Goal: Register for event/course: Register for event/course

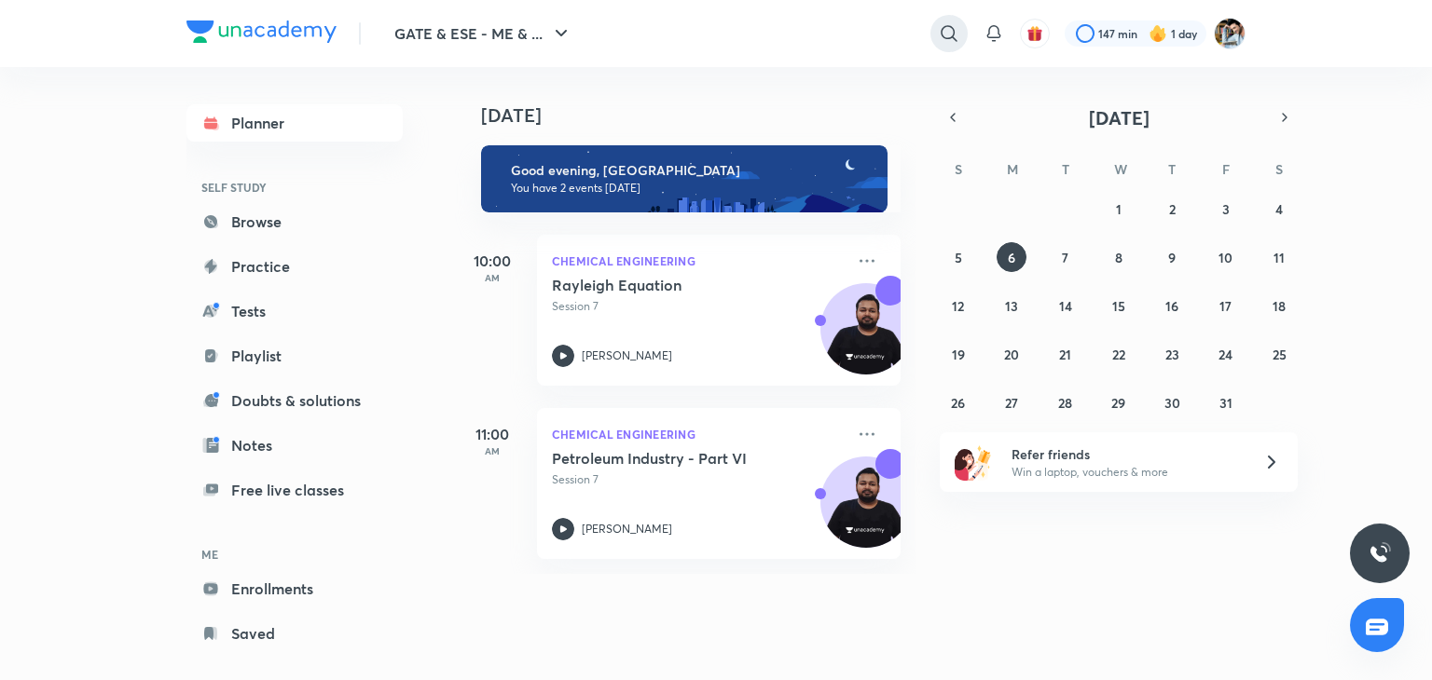
click at [947, 40] on icon at bounding box center [949, 33] width 22 height 22
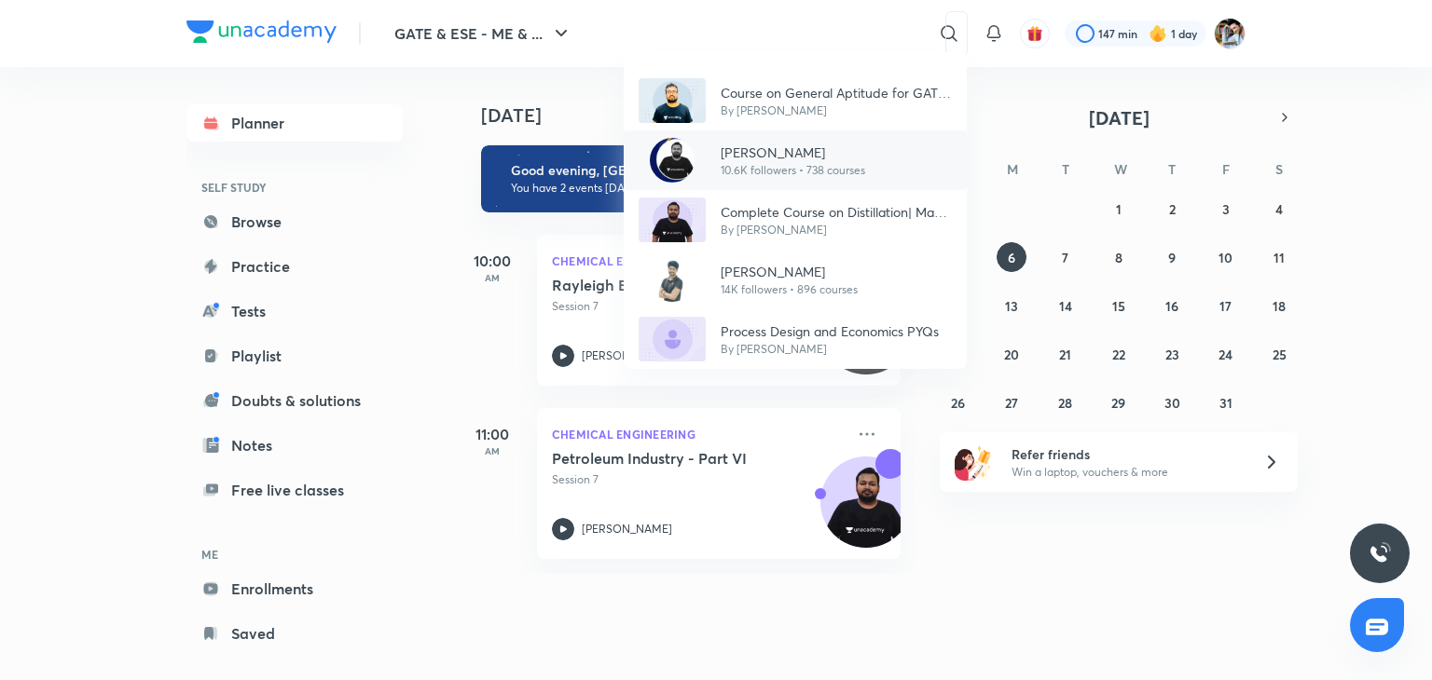
click at [785, 148] on p "[PERSON_NAME]" at bounding box center [792, 153] width 144 height 20
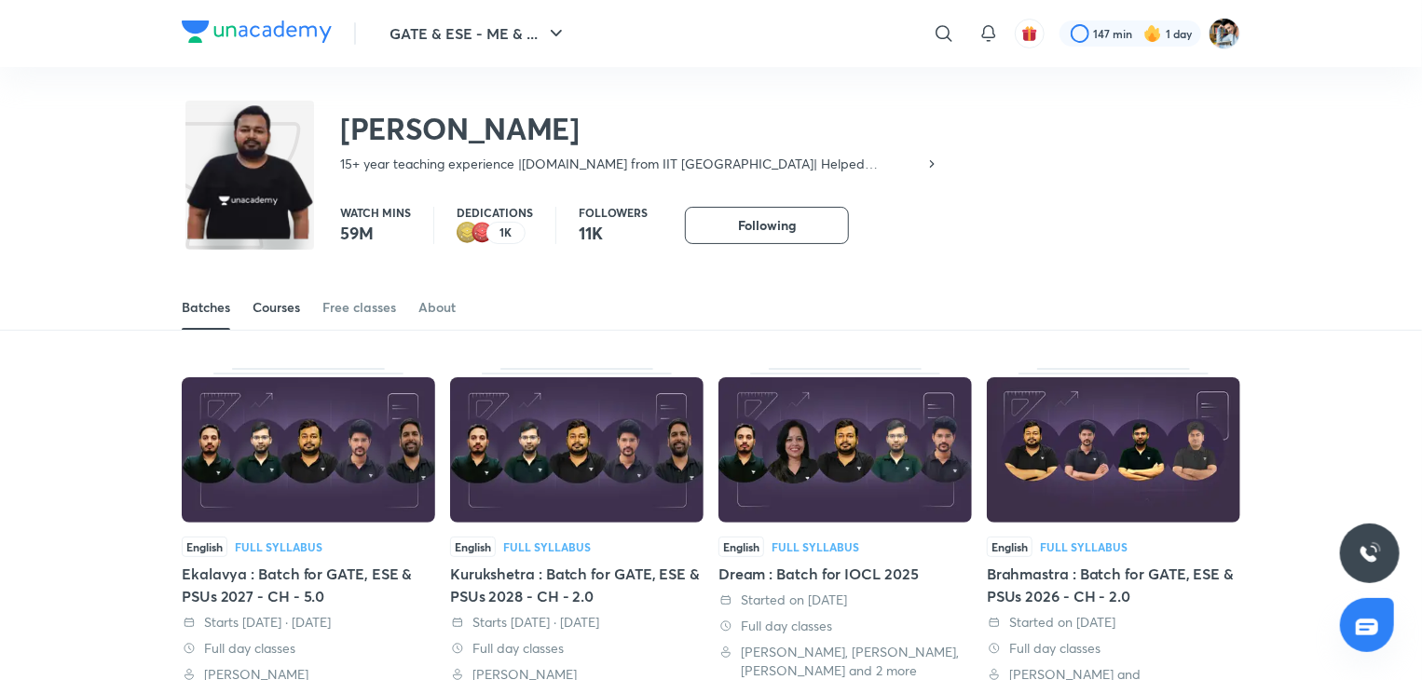
drag, startPoint x: 285, startPoint y: 302, endPoint x: 294, endPoint y: 297, distance: 9.6
click at [286, 302] on div "Courses" at bounding box center [277, 307] width 48 height 19
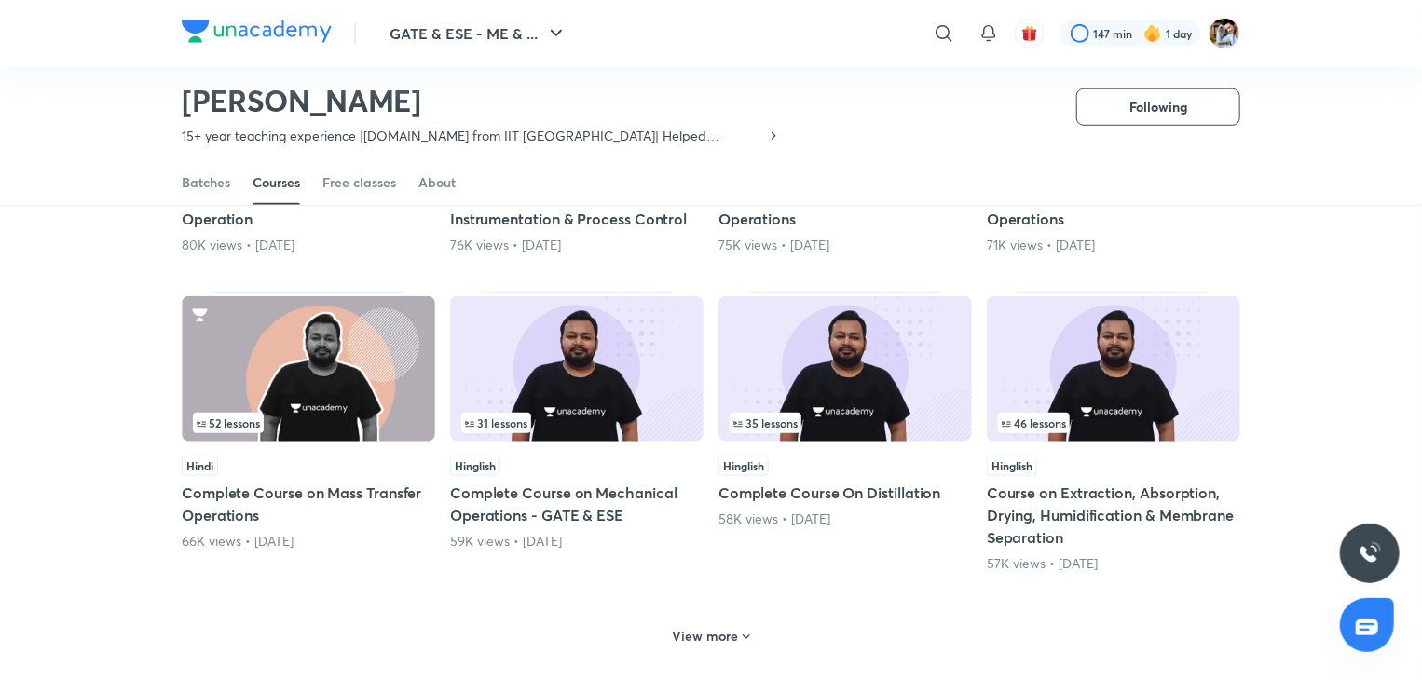
scroll to position [733, 0]
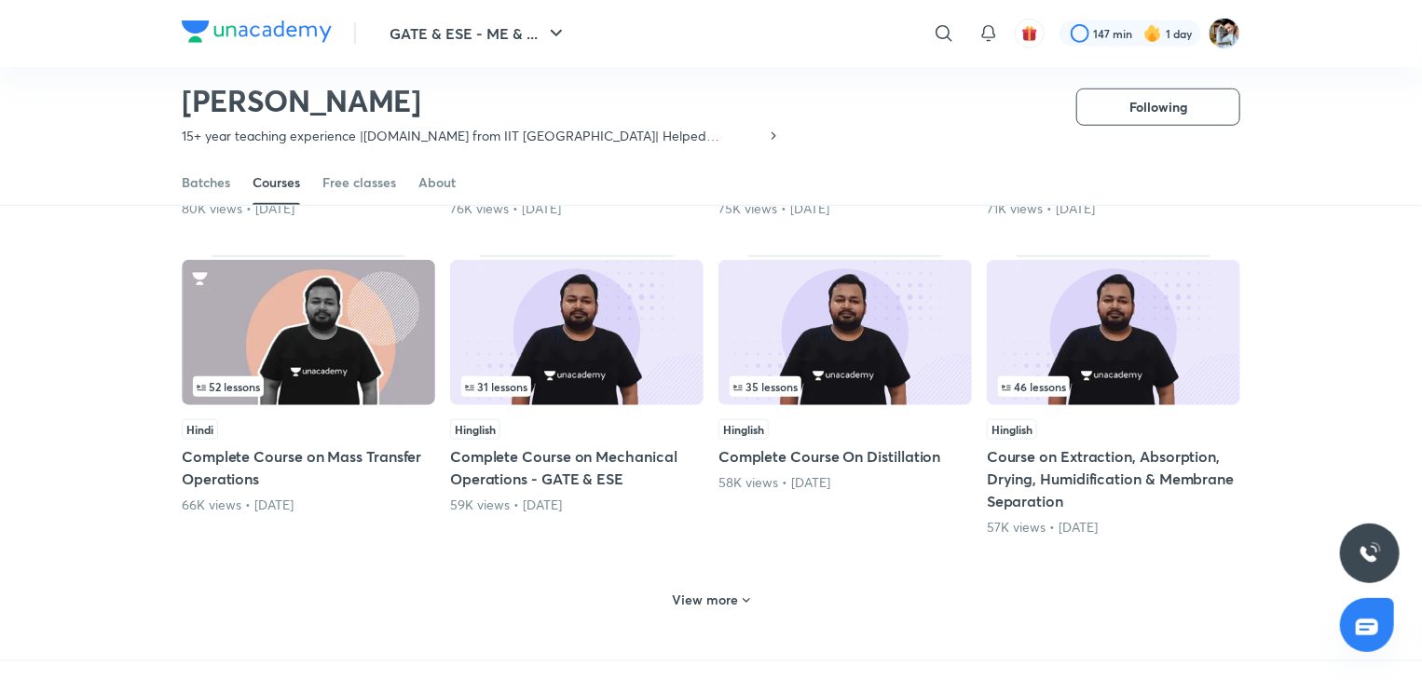
click at [746, 599] on icon at bounding box center [746, 601] width 7 height 5
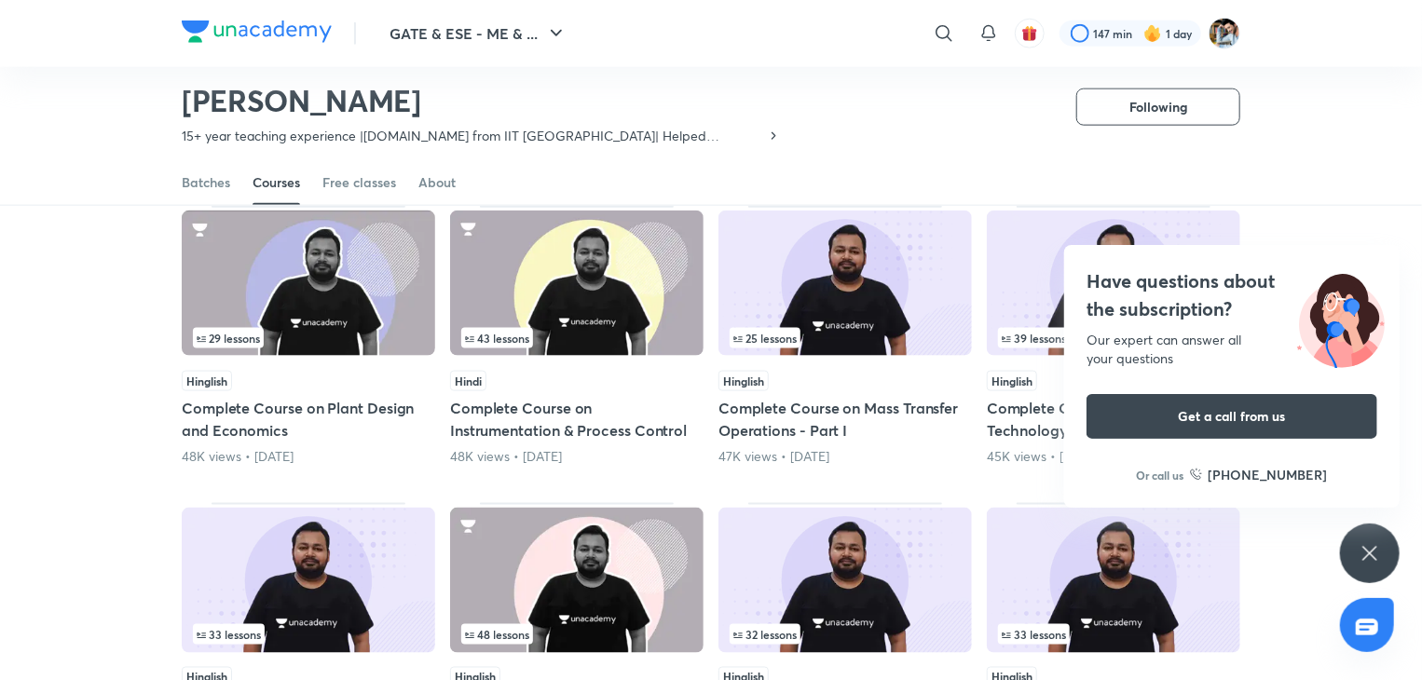
scroll to position [1105, 0]
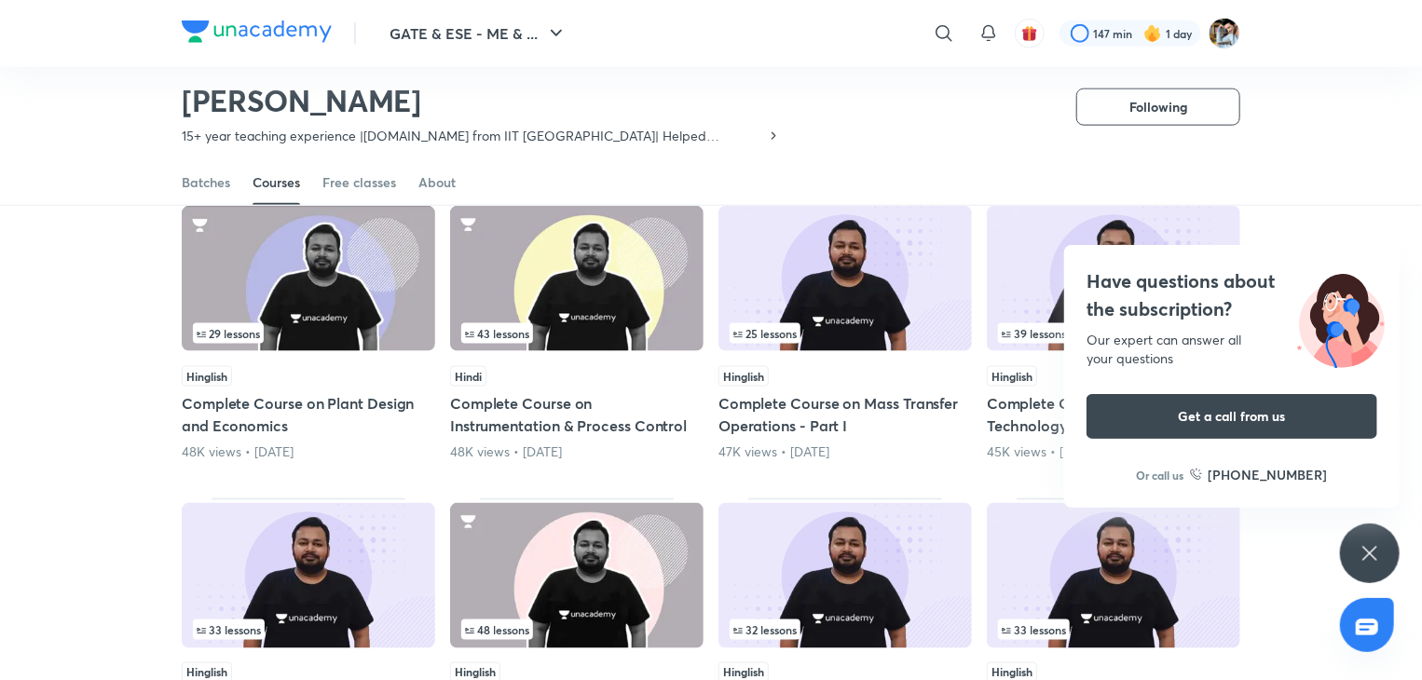
click at [1369, 551] on icon at bounding box center [1370, 553] width 22 height 22
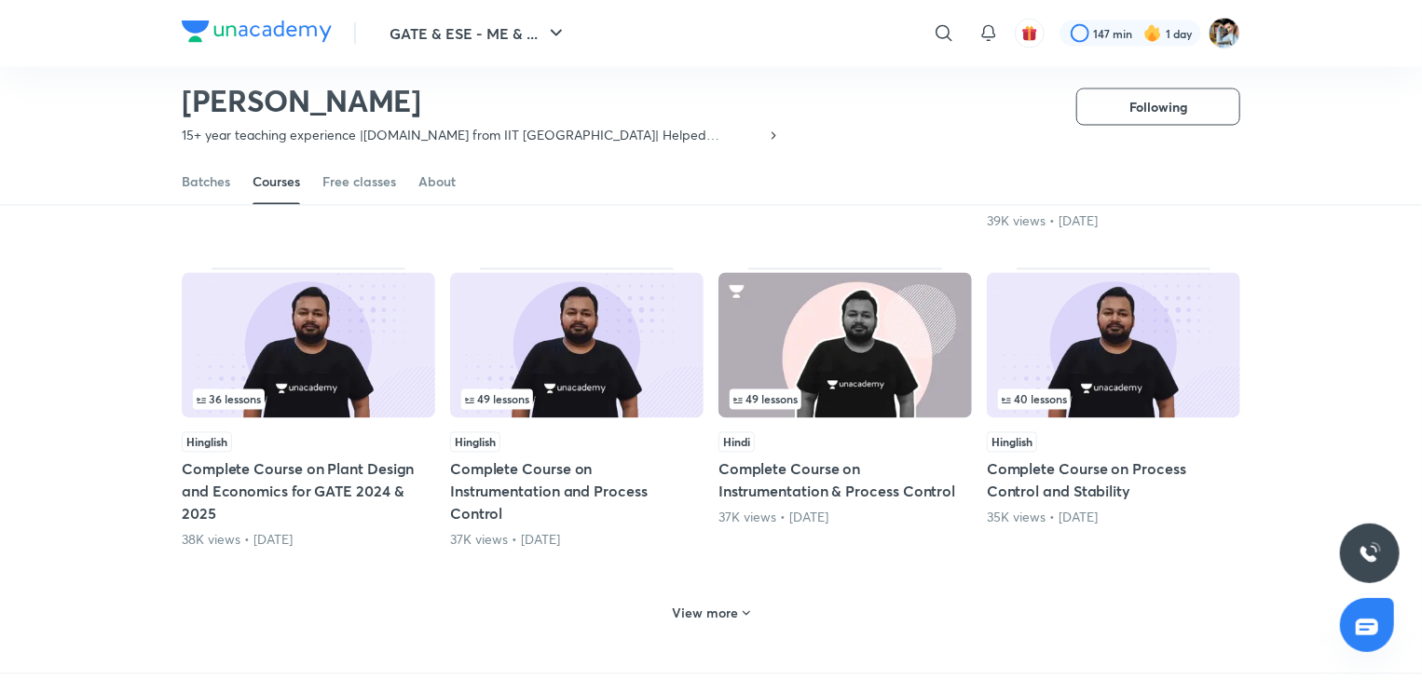
scroll to position [1665, 0]
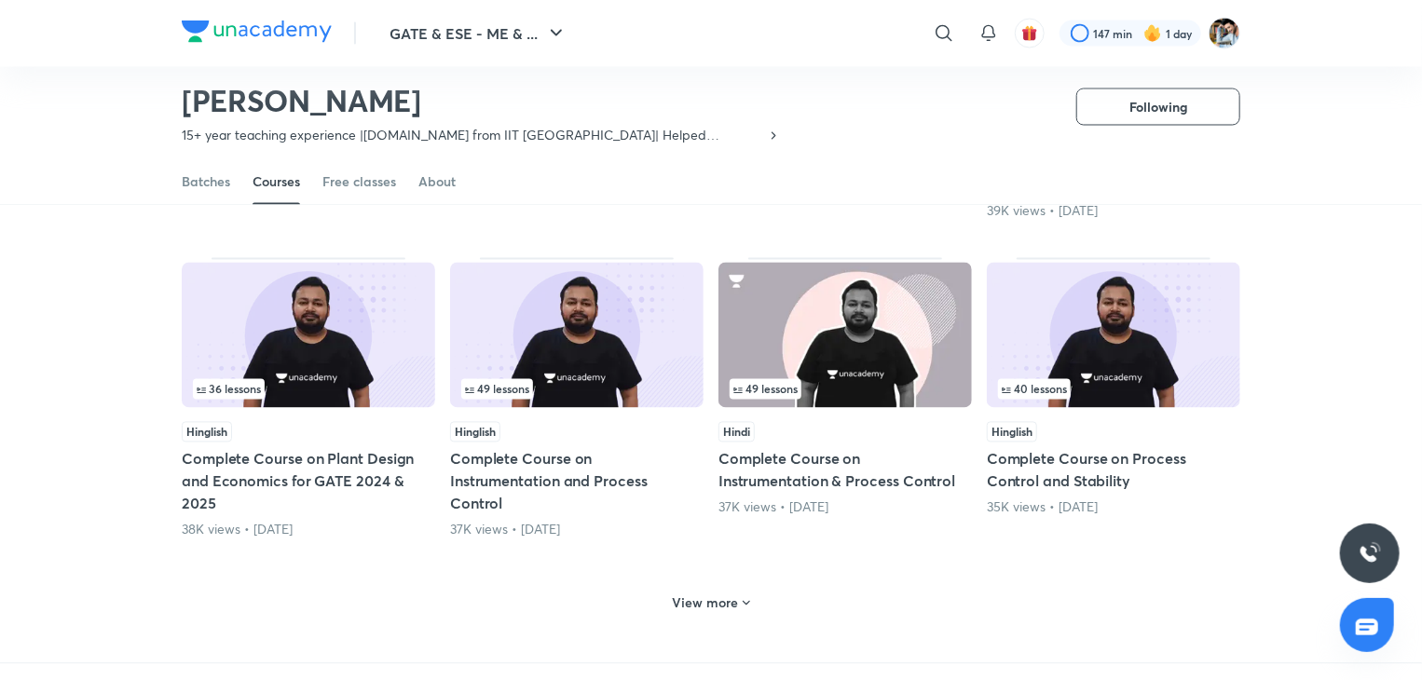
click at [742, 596] on icon at bounding box center [746, 603] width 15 height 15
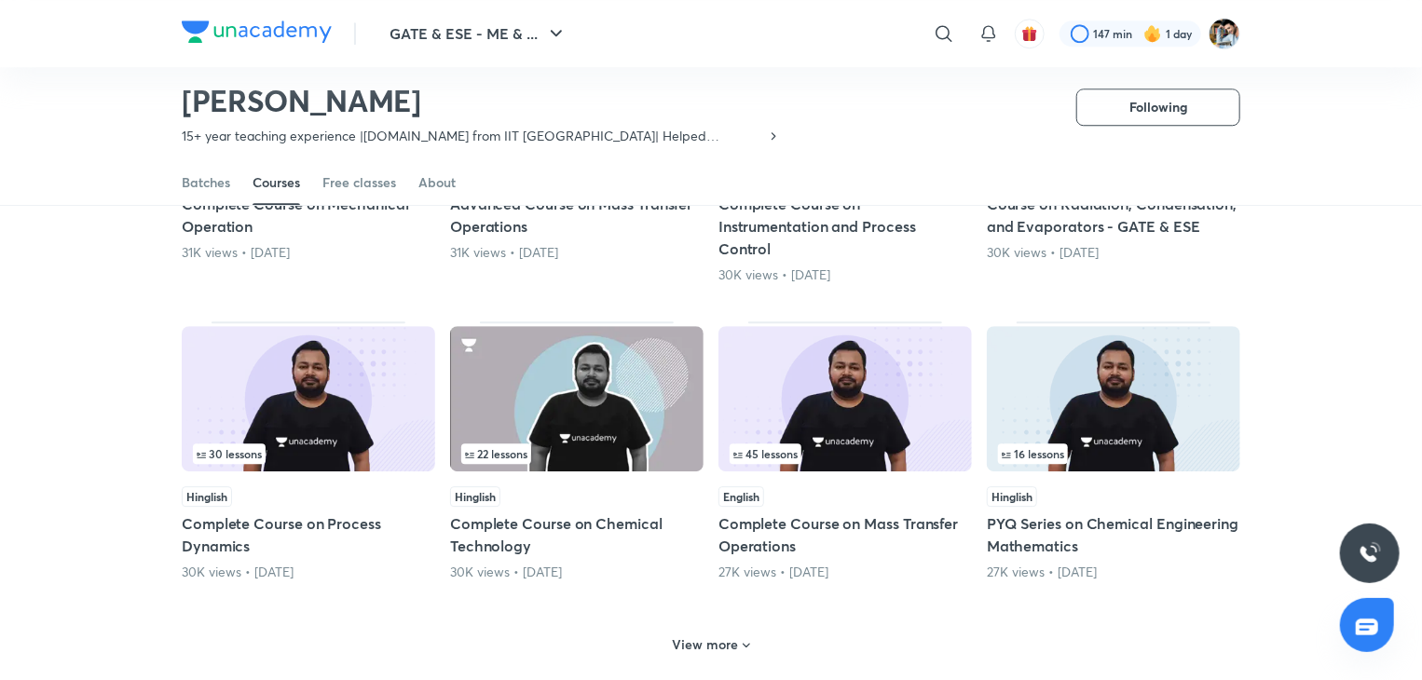
scroll to position [2596, 0]
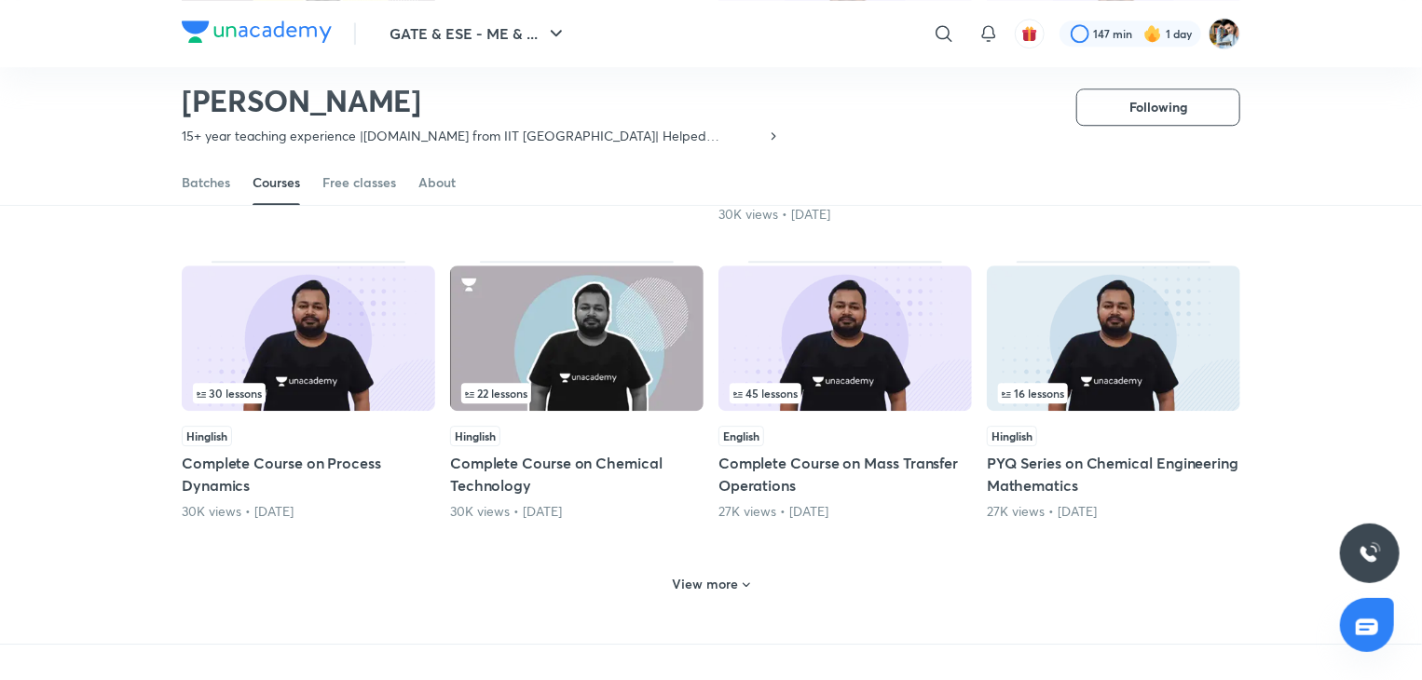
click at [747, 581] on icon at bounding box center [746, 585] width 15 height 15
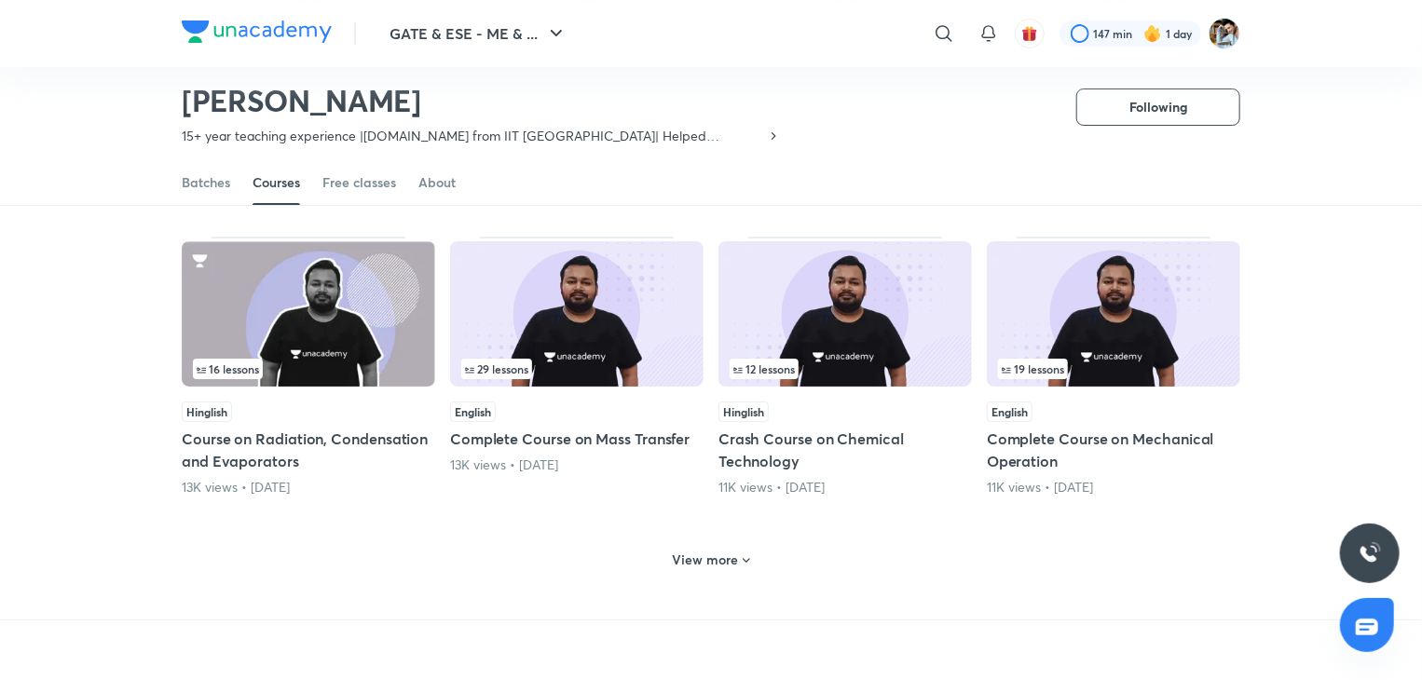
scroll to position [3528, 0]
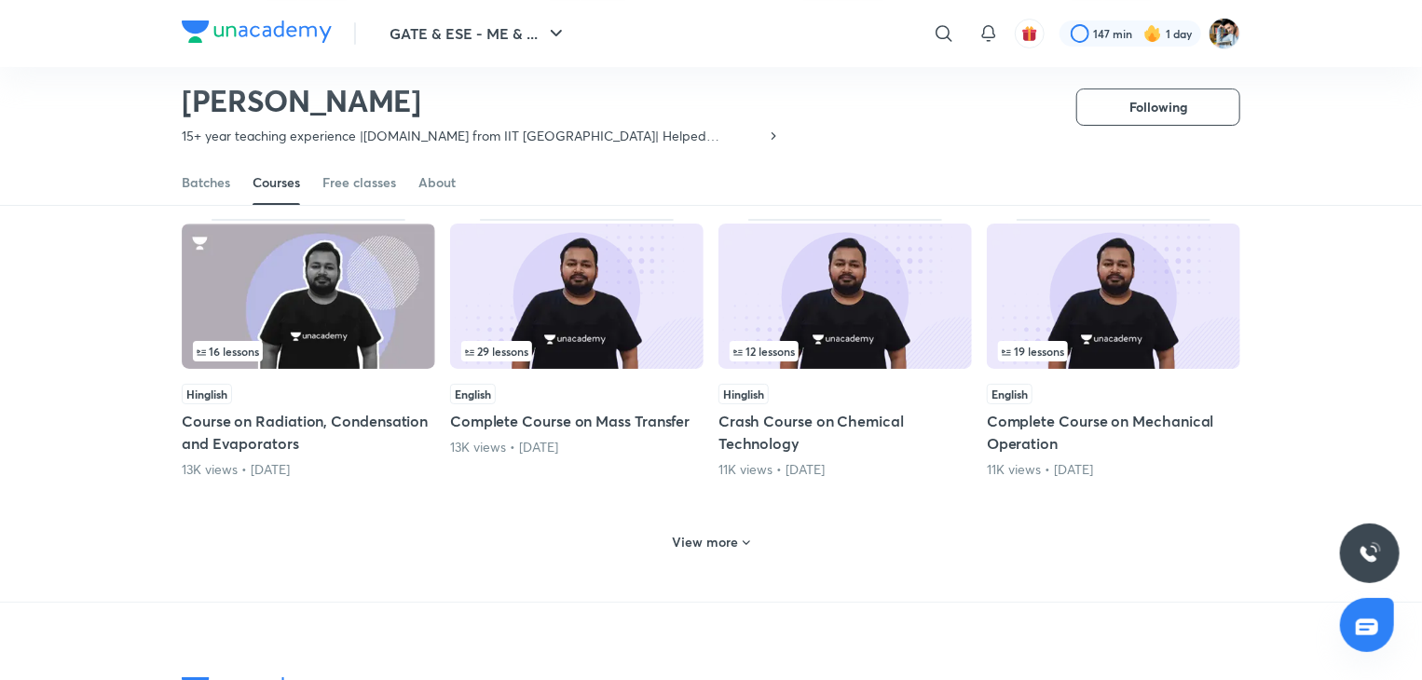
click at [746, 541] on icon at bounding box center [746, 543] width 7 height 5
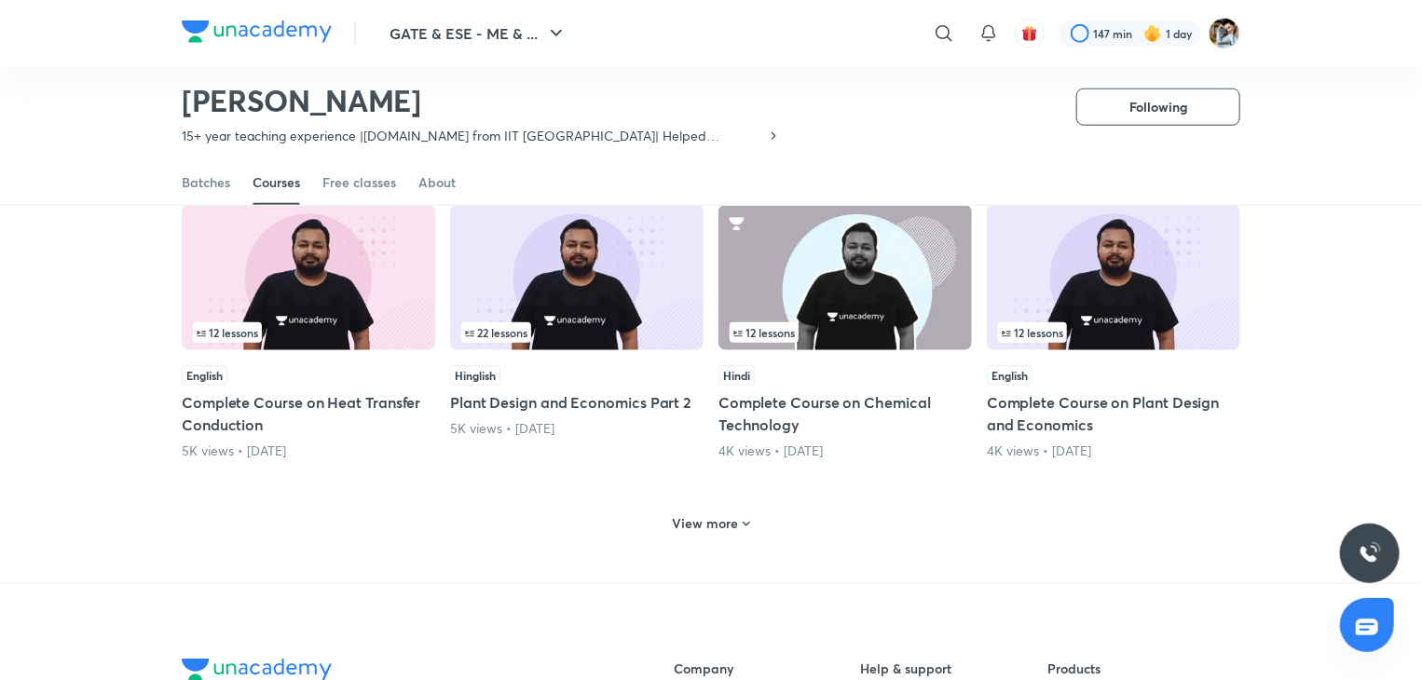
scroll to position [4460, 0]
click at [740, 516] on icon at bounding box center [746, 523] width 15 height 15
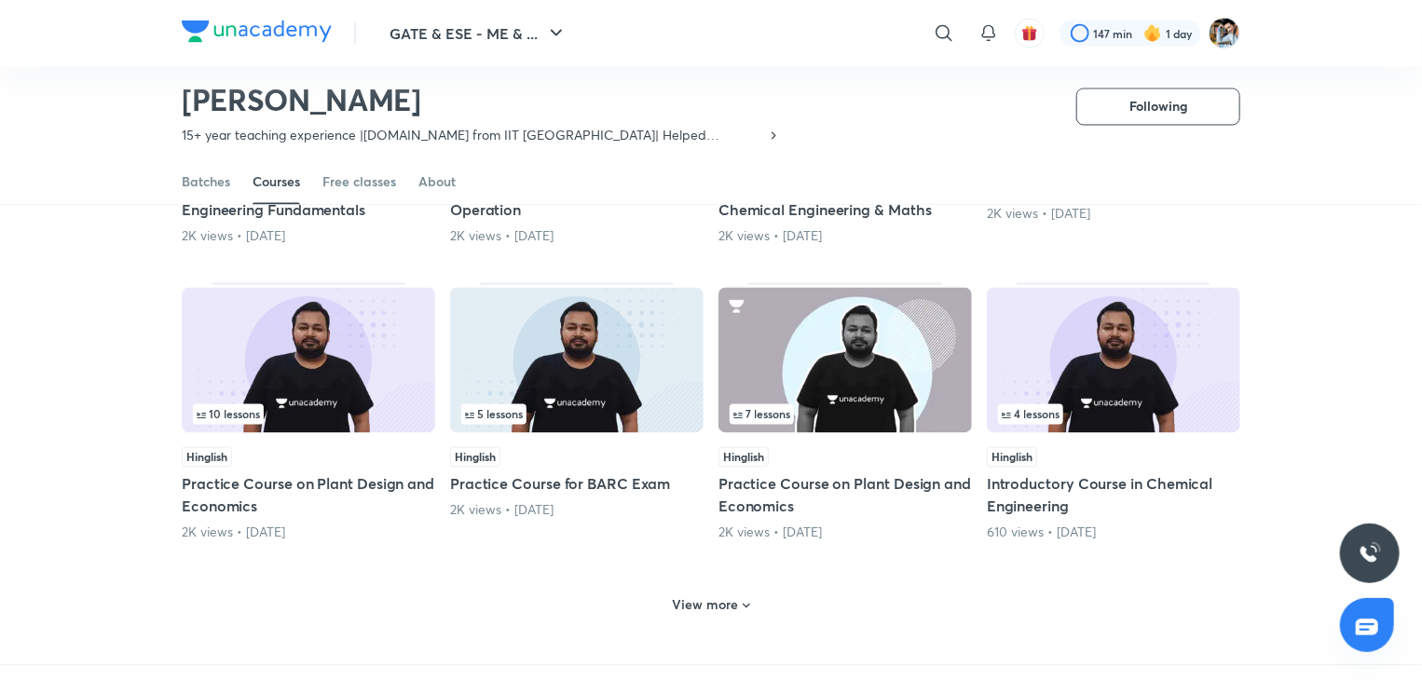
scroll to position [5299, 0]
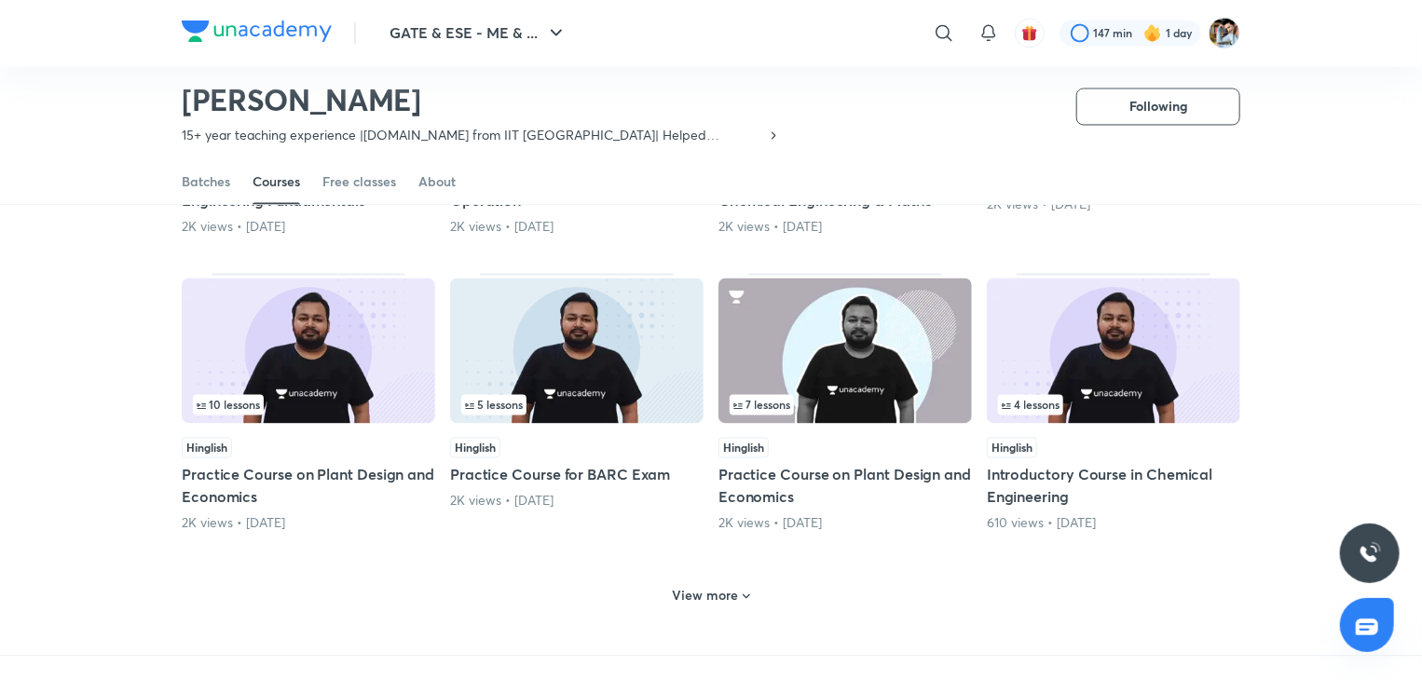
click at [749, 590] on icon at bounding box center [746, 597] width 15 height 15
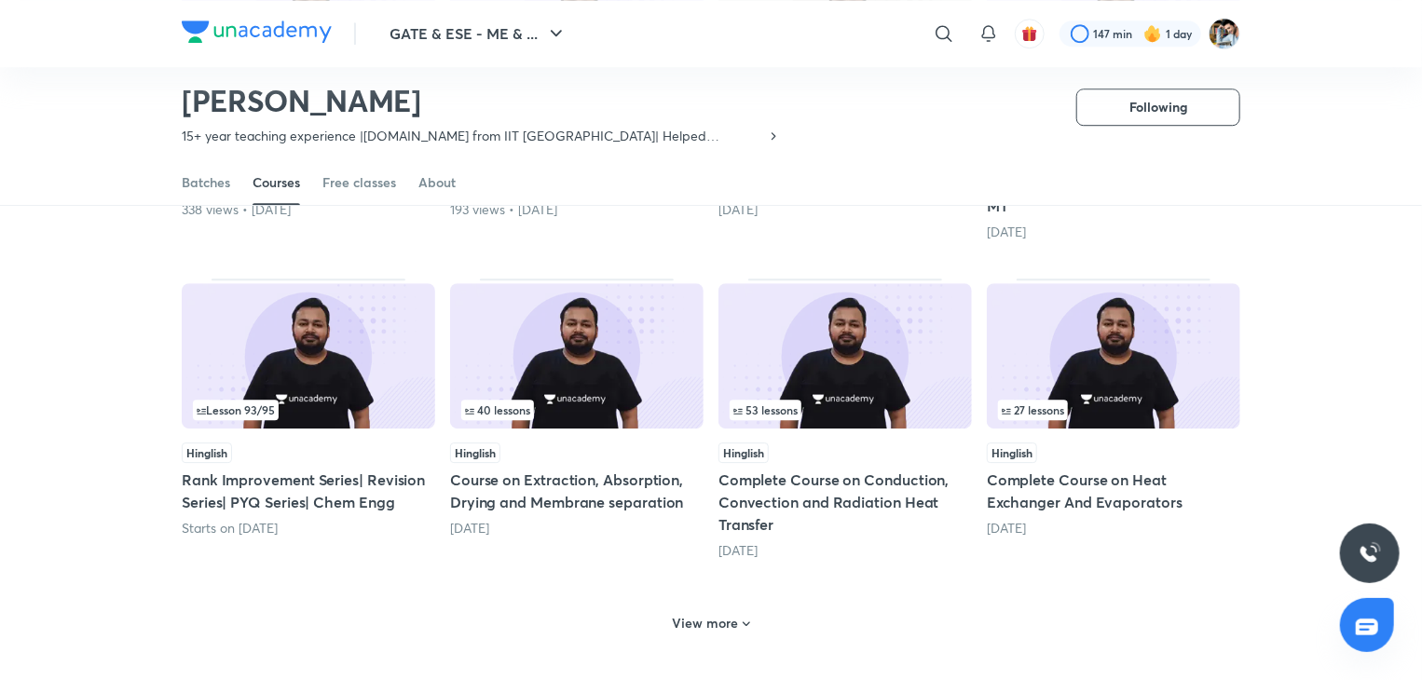
scroll to position [6231, 0]
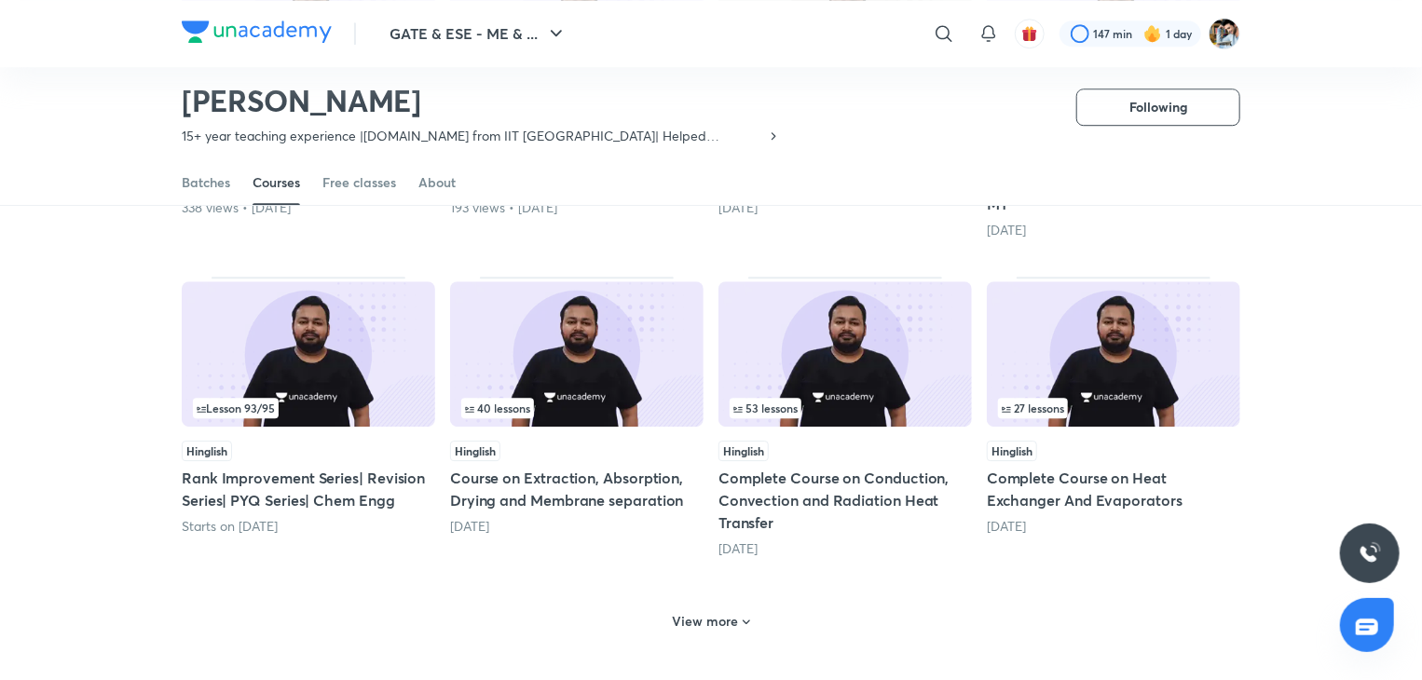
click at [749, 615] on icon at bounding box center [746, 622] width 15 height 15
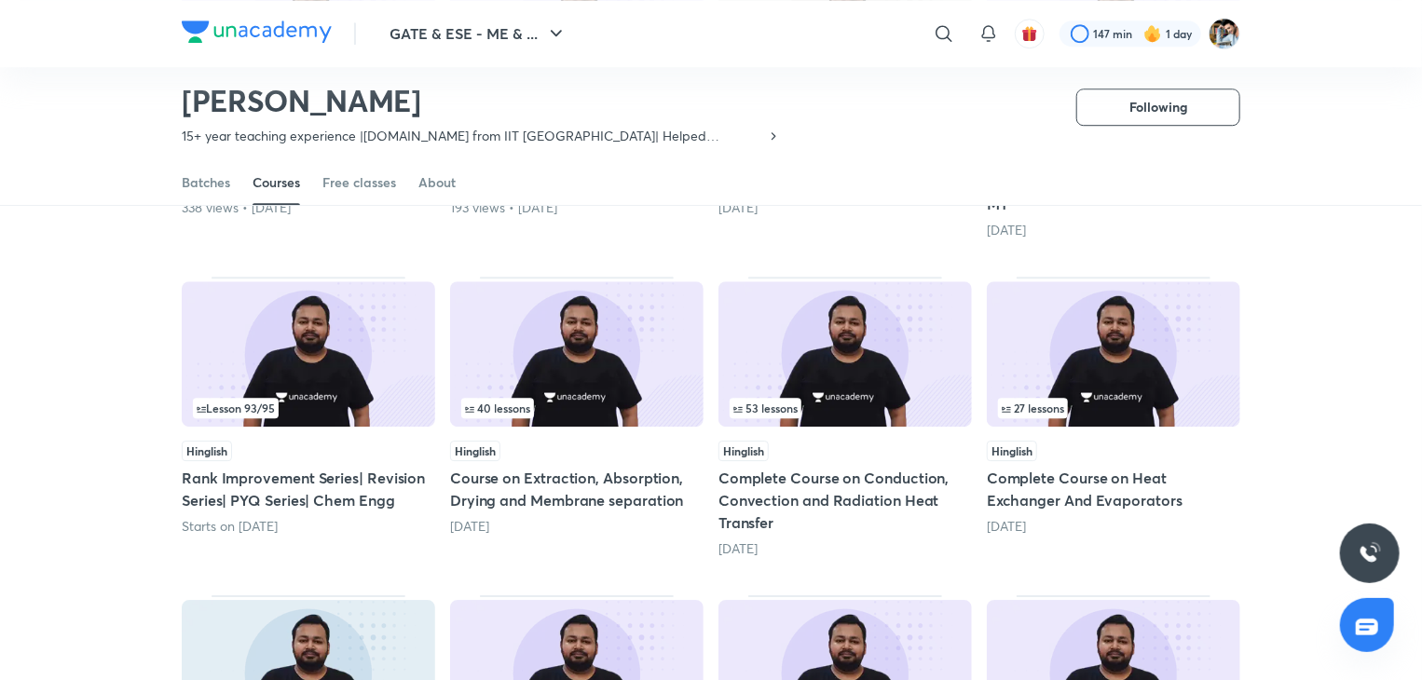
click at [1090, 352] on img at bounding box center [1113, 353] width 253 height 145
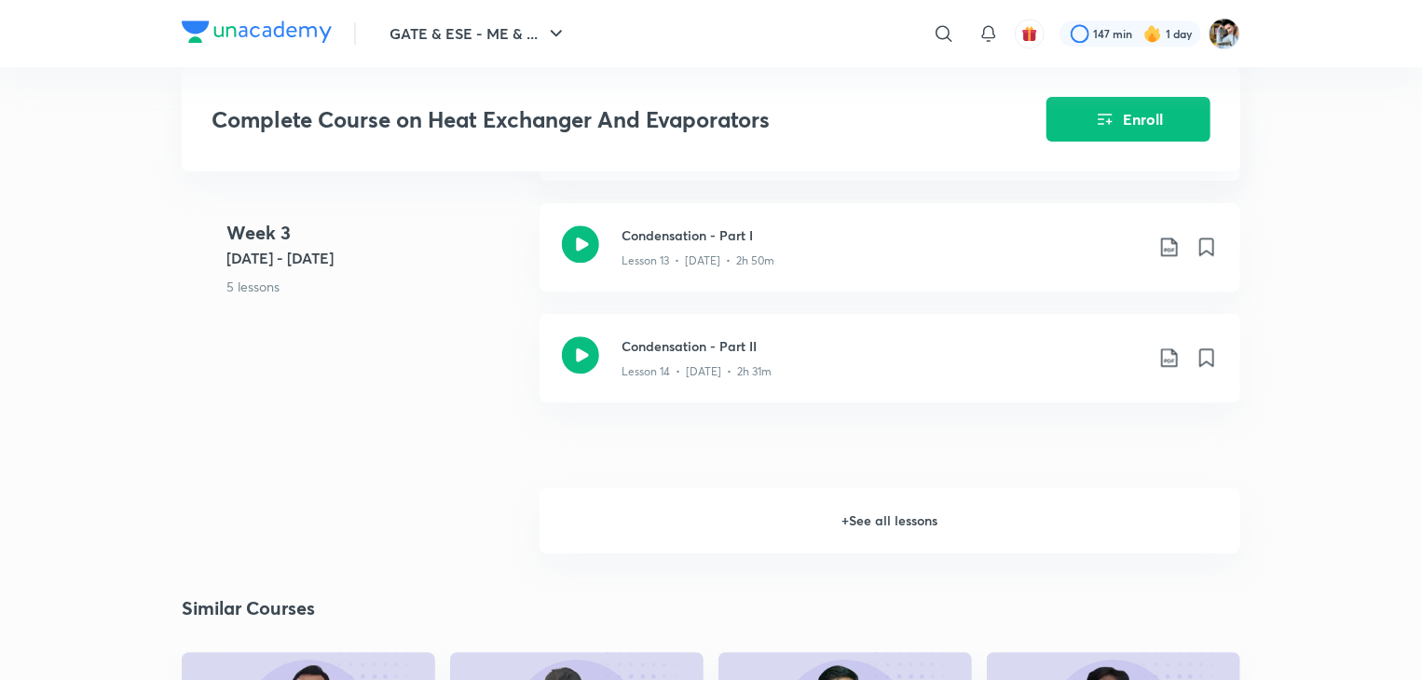
scroll to position [2423, 0]
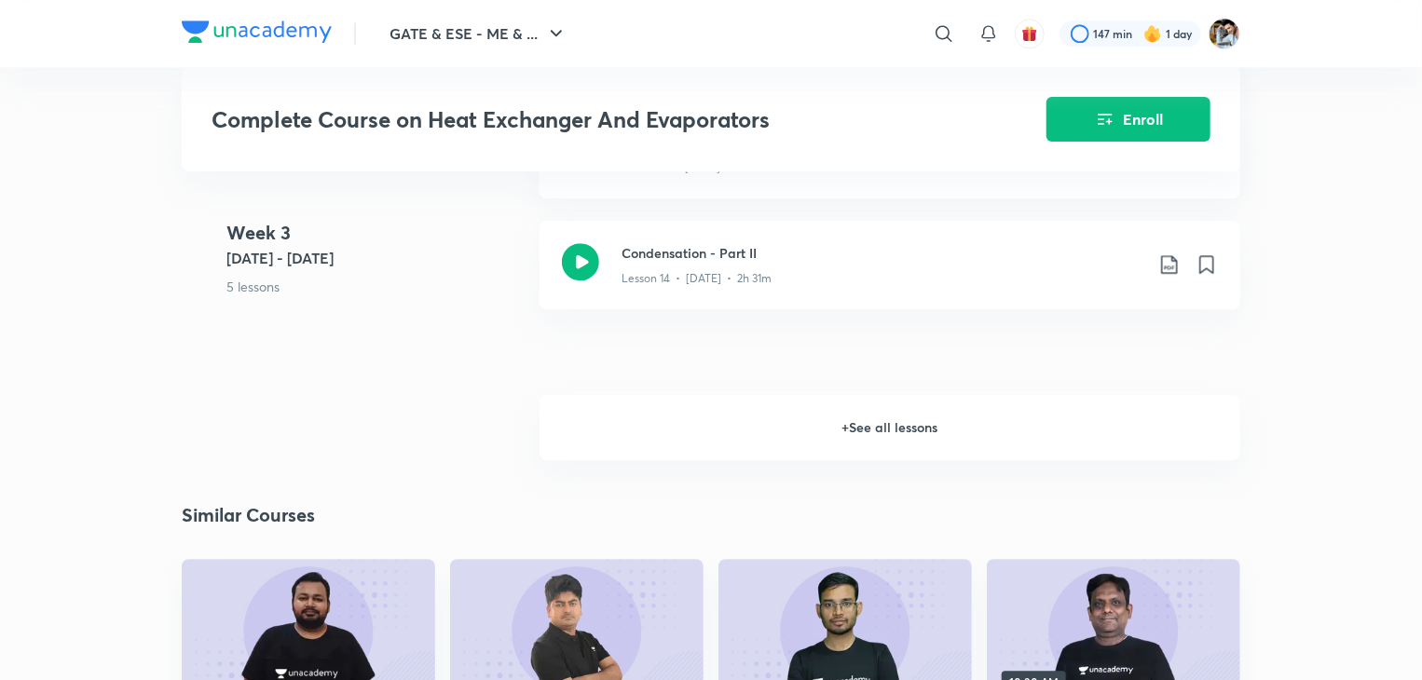
click at [904, 421] on h6 "+ See all lessons" at bounding box center [890, 427] width 701 height 65
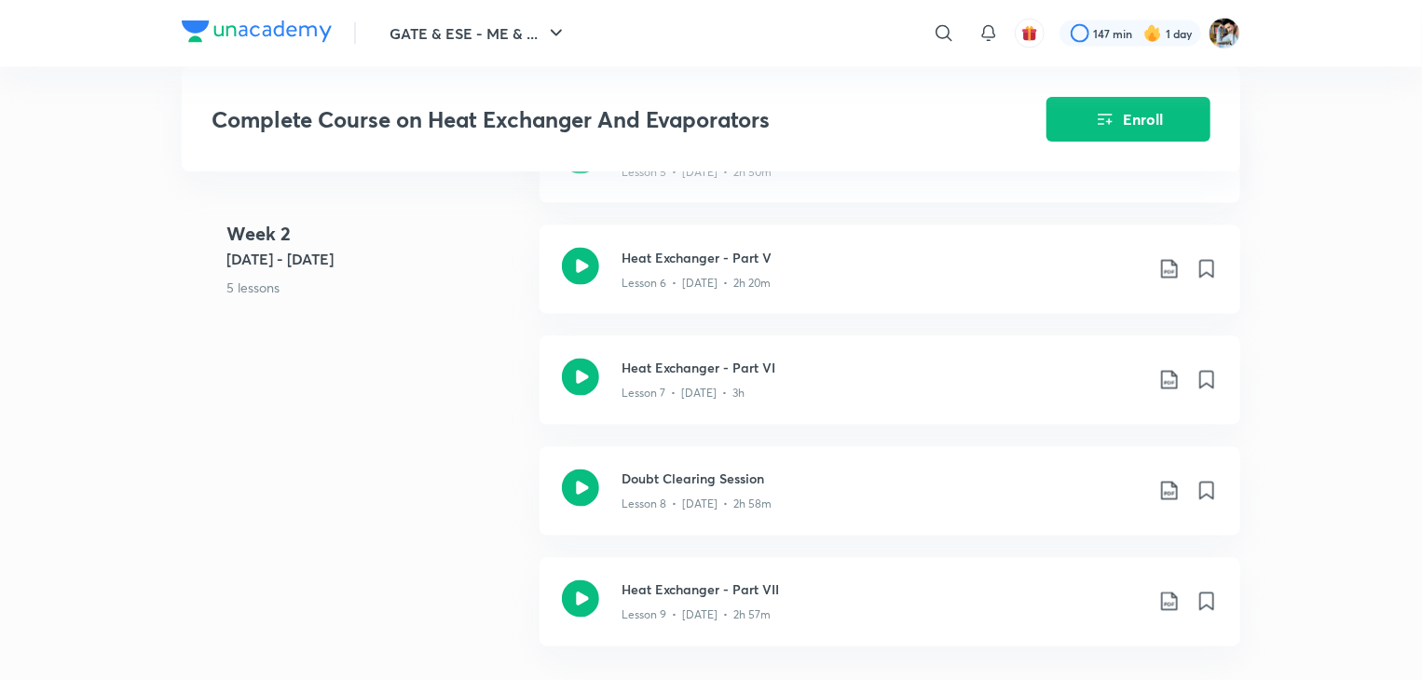
scroll to position [1398, 0]
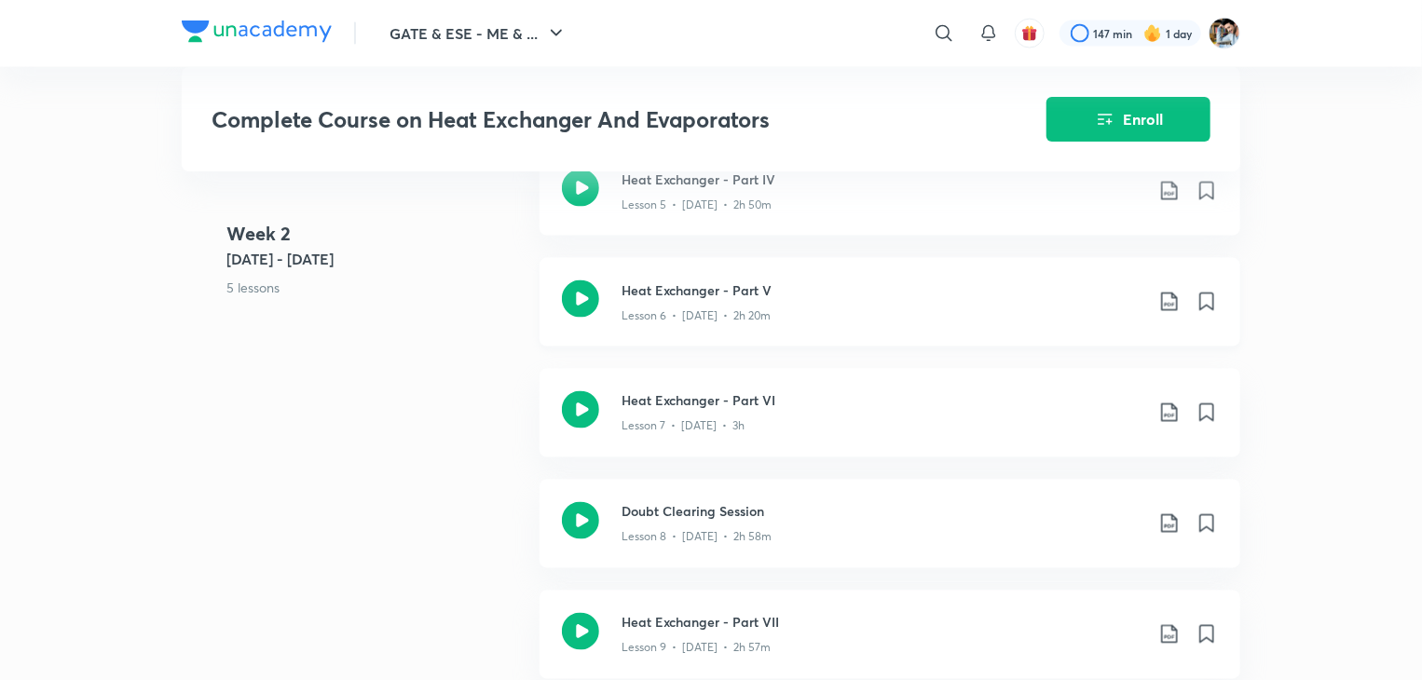
click at [861, 308] on div "Lesson 6 • Oct 8 • 2h 20m" at bounding box center [883, 312] width 522 height 24
click at [820, 418] on div "Lesson 7 • Oct 9 • 3h" at bounding box center [883, 423] width 522 height 24
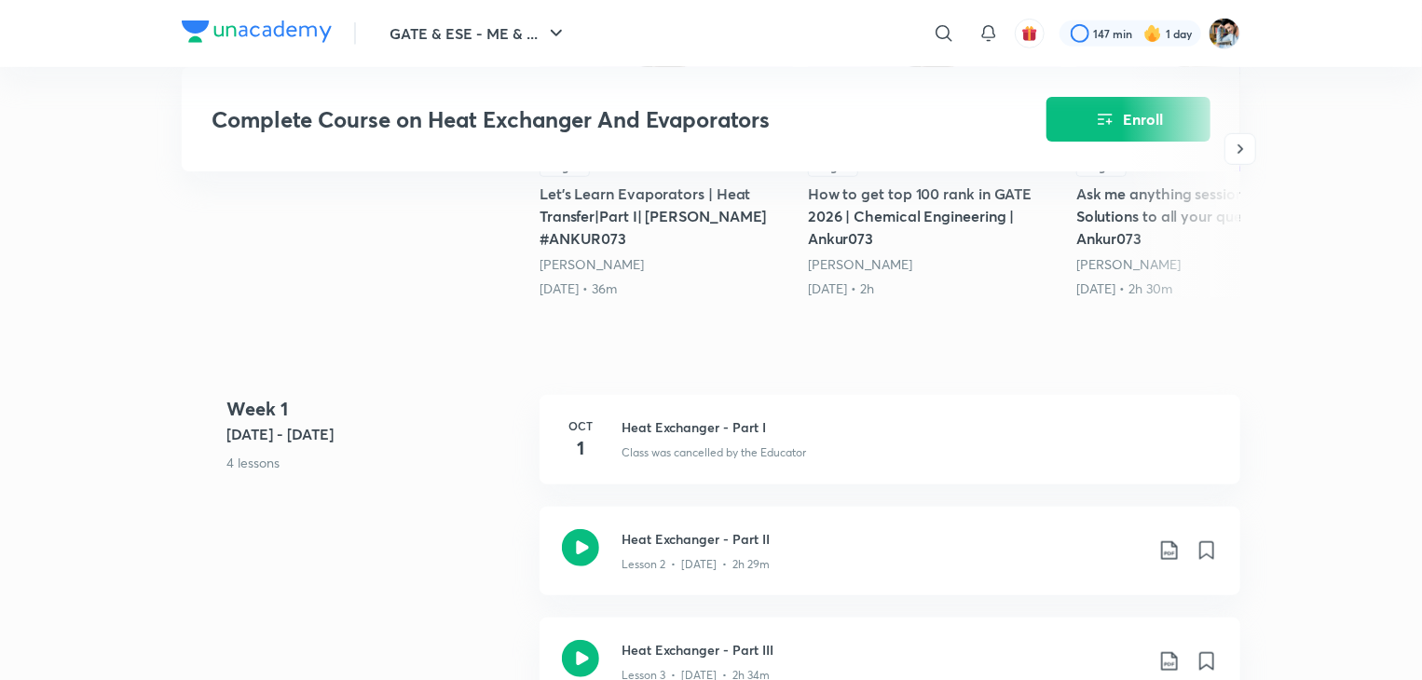
scroll to position [559, 0]
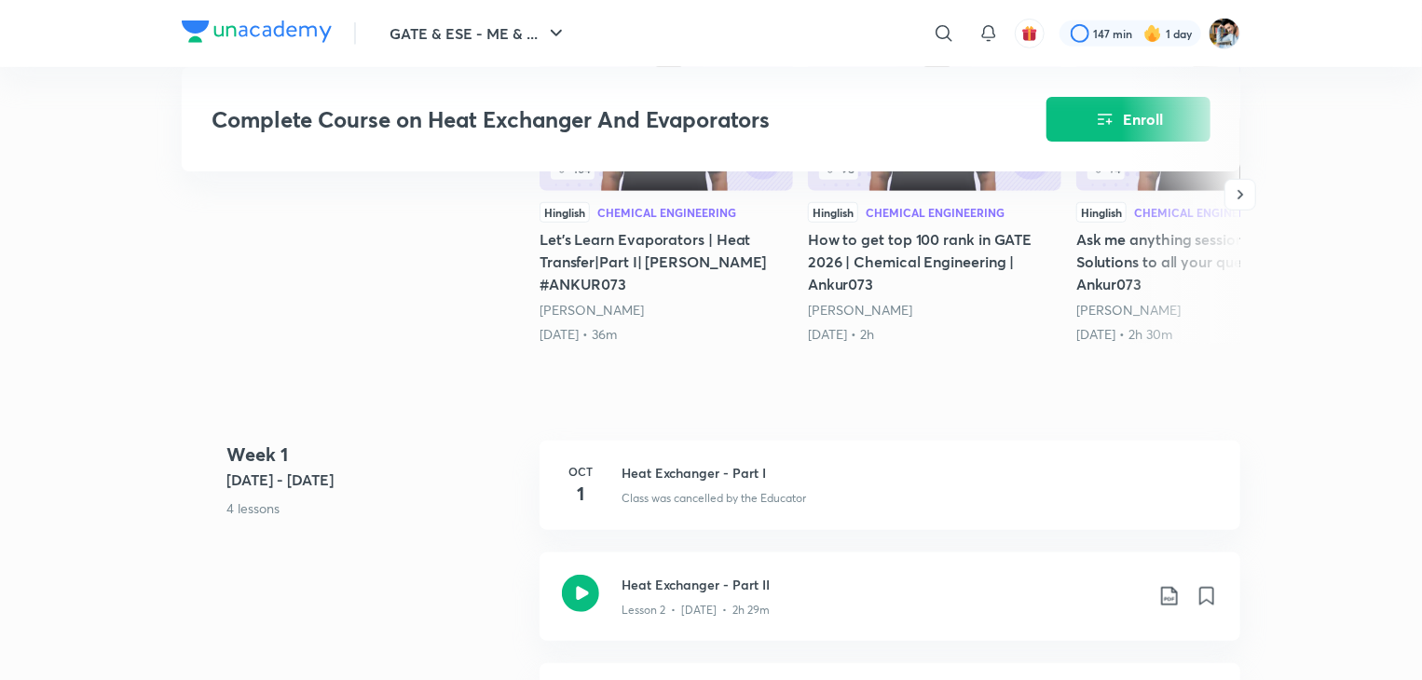
click at [1141, 109] on div at bounding box center [1180, 195] width 119 height 298
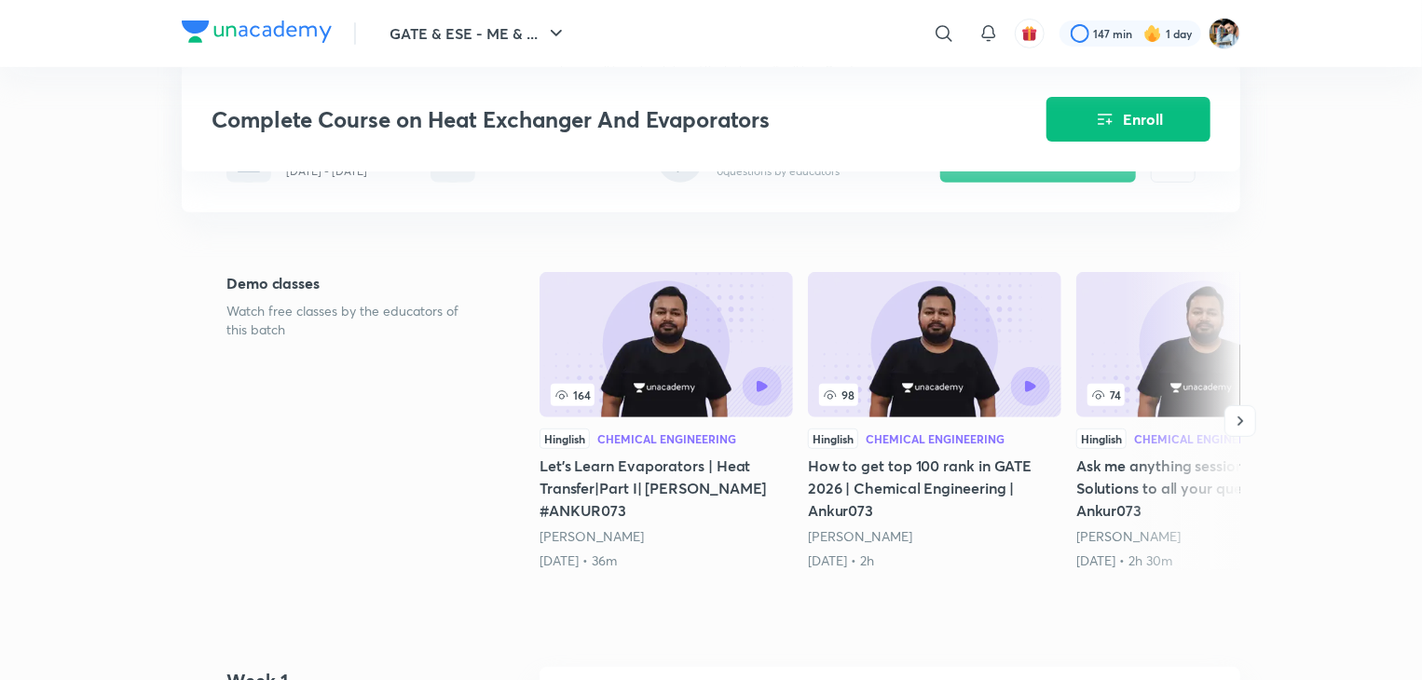
scroll to position [93, 0]
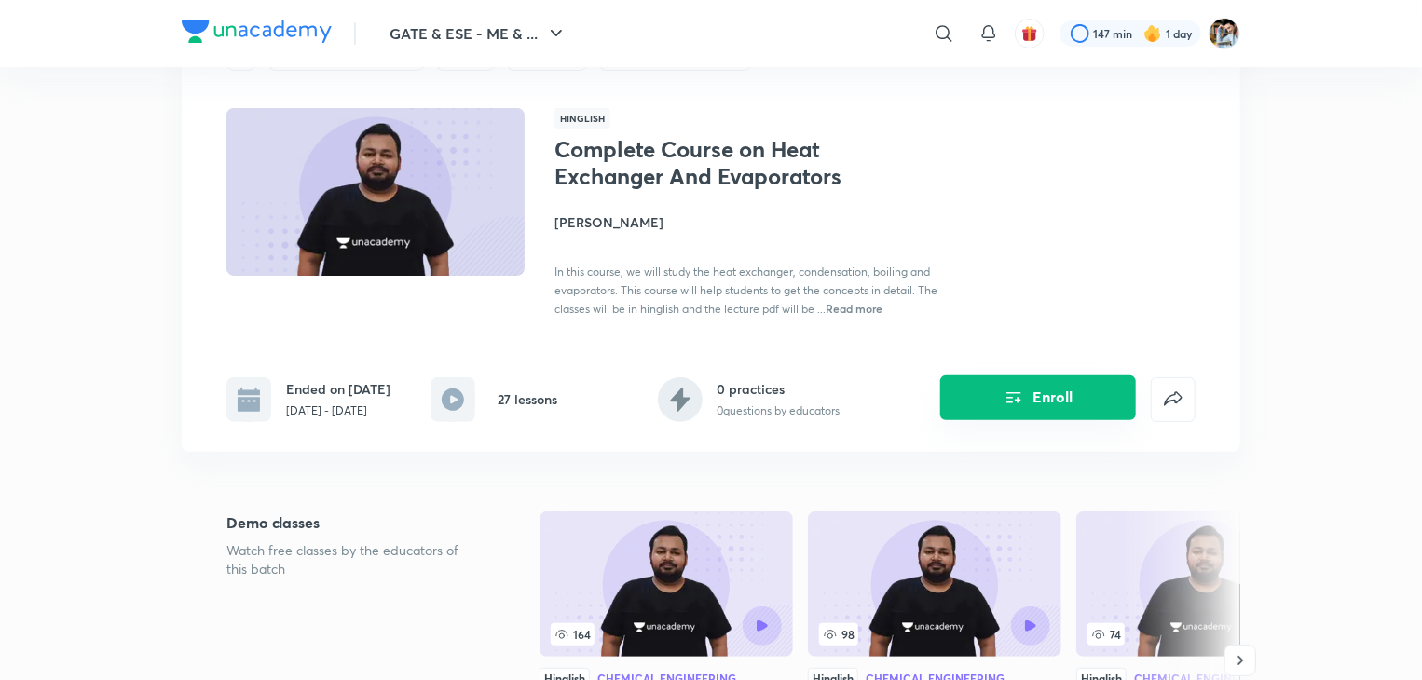
click at [1029, 397] on button "Enroll" at bounding box center [1038, 398] width 196 height 45
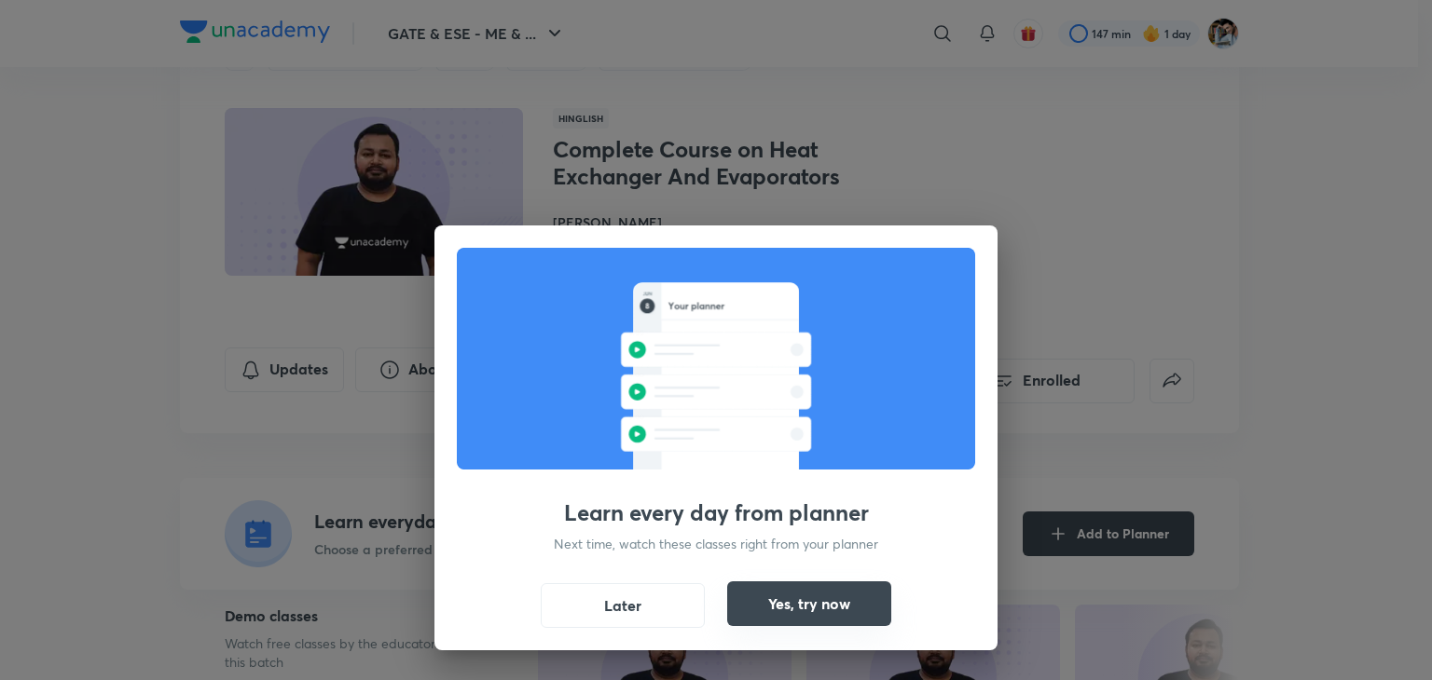
click at [816, 610] on button "Yes, try now" at bounding box center [809, 604] width 164 height 45
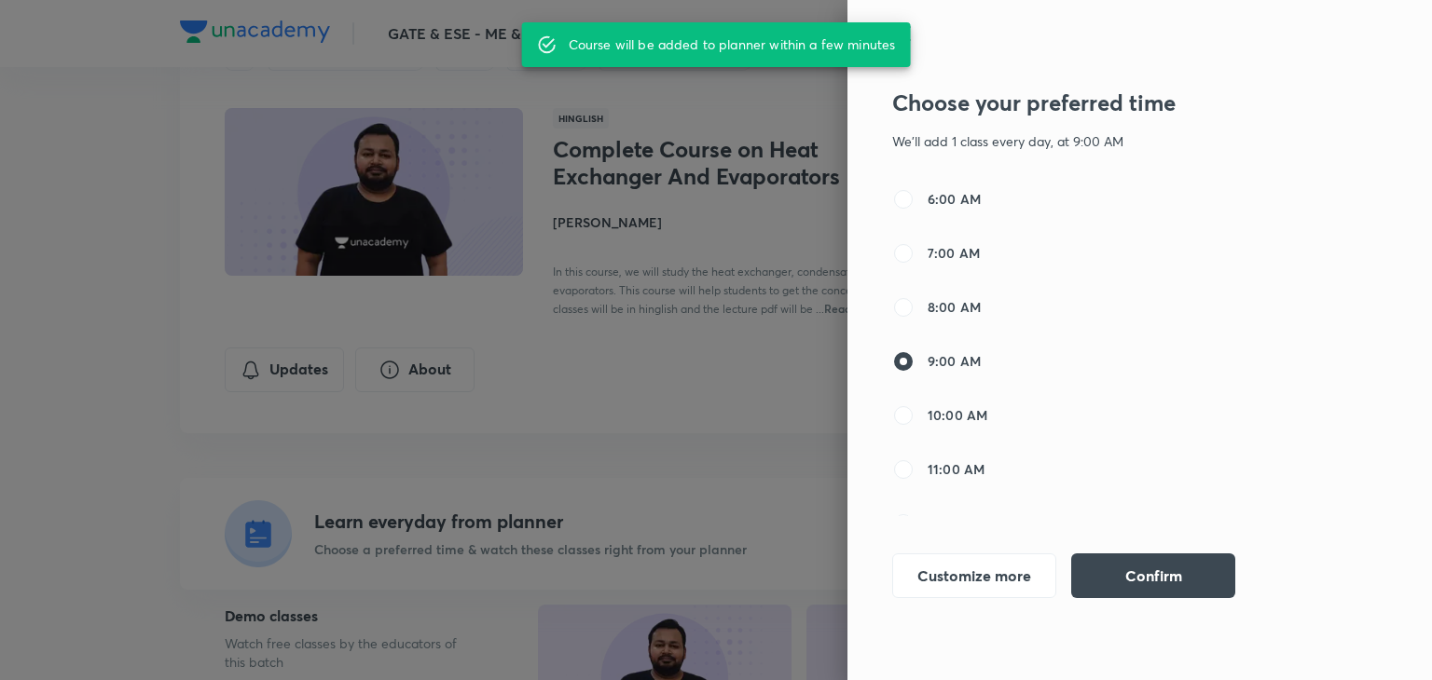
click at [924, 418] on label "10:00 AM" at bounding box center [939, 415] width 95 height 22
click at [914, 418] on input "10:00 AM" at bounding box center [903, 415] width 22 height 22
radio input "false"
radio input "true"
click at [1118, 561] on button "Confirm" at bounding box center [1153, 574] width 164 height 45
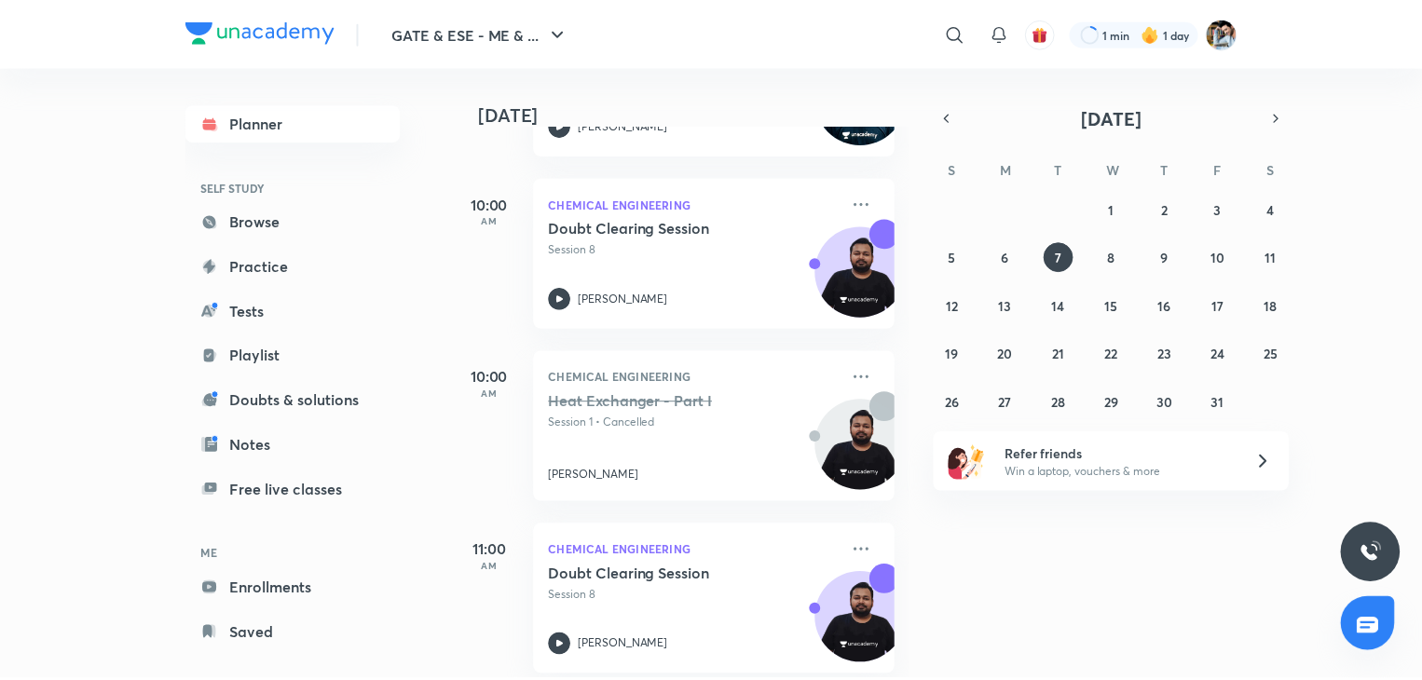
scroll to position [254, 0]
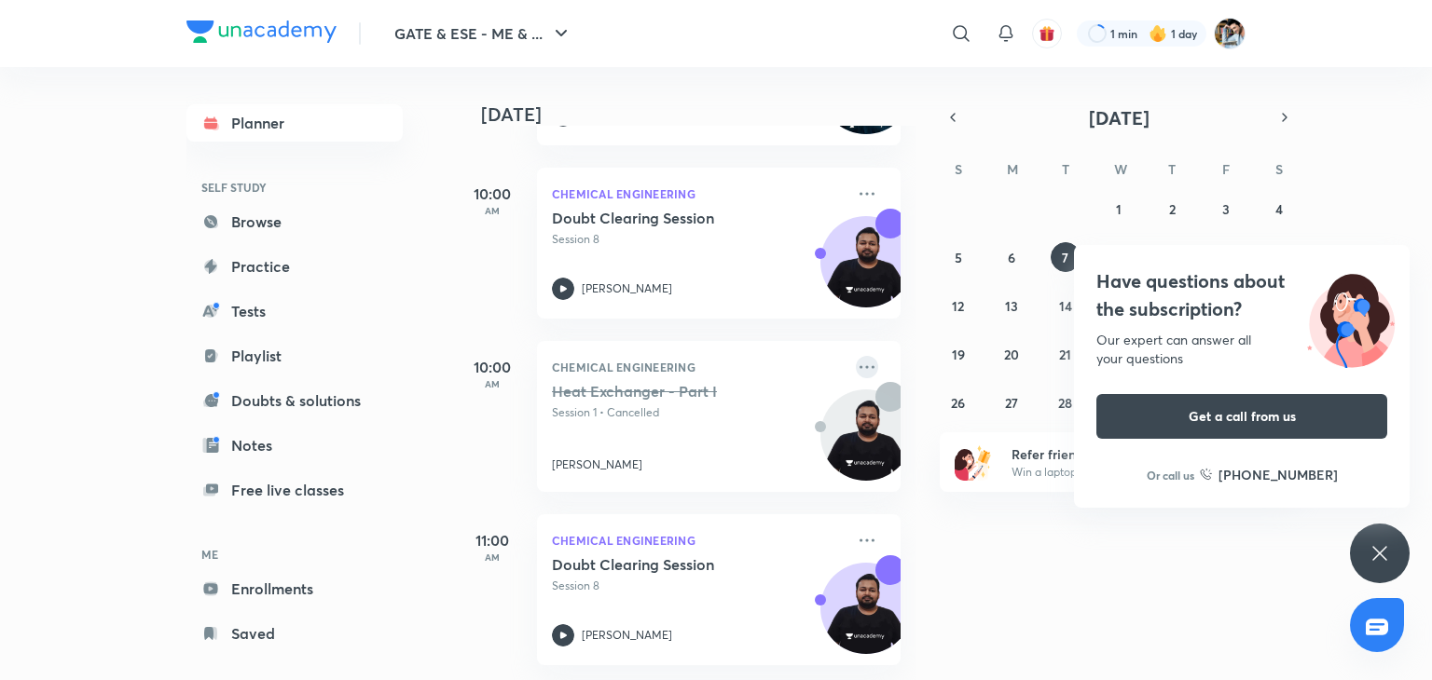
click at [856, 356] on icon at bounding box center [867, 367] width 22 height 22
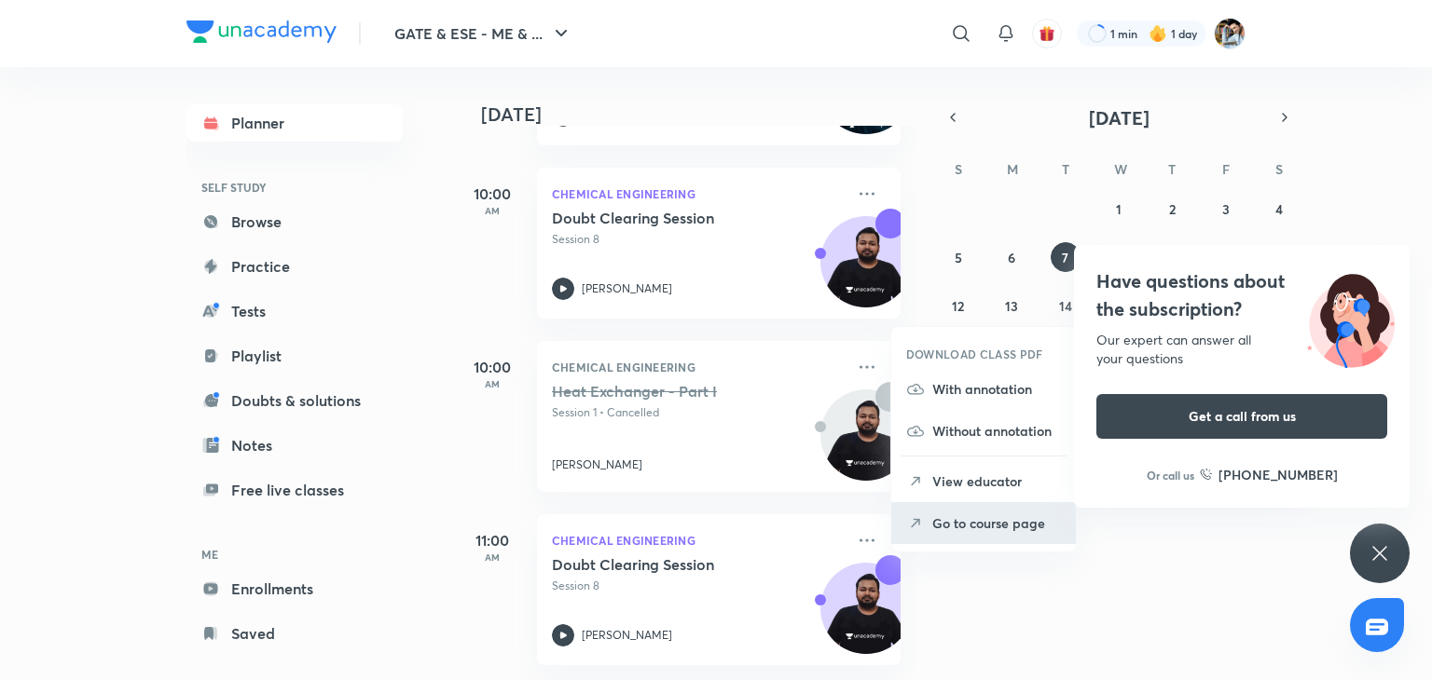
click at [965, 535] on li "Go to course page" at bounding box center [983, 523] width 185 height 42
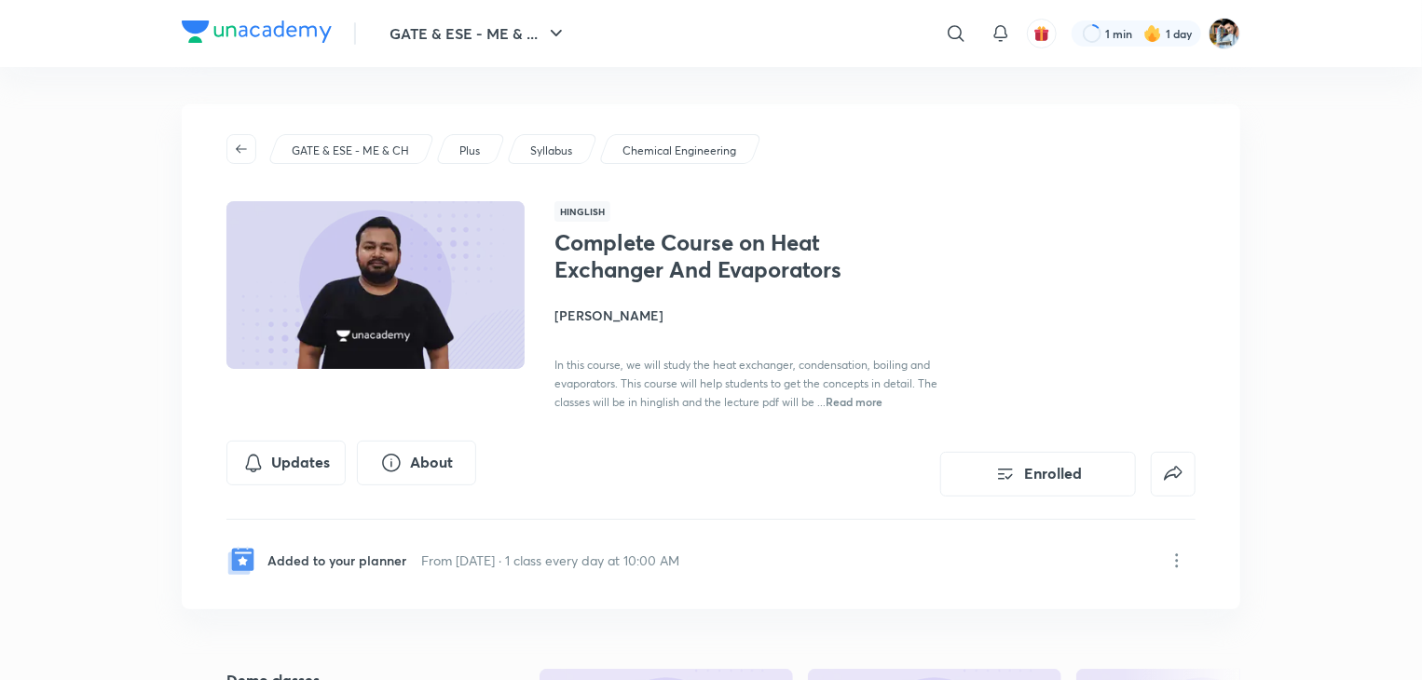
click at [877, 405] on span "Read more" at bounding box center [854, 401] width 57 height 15
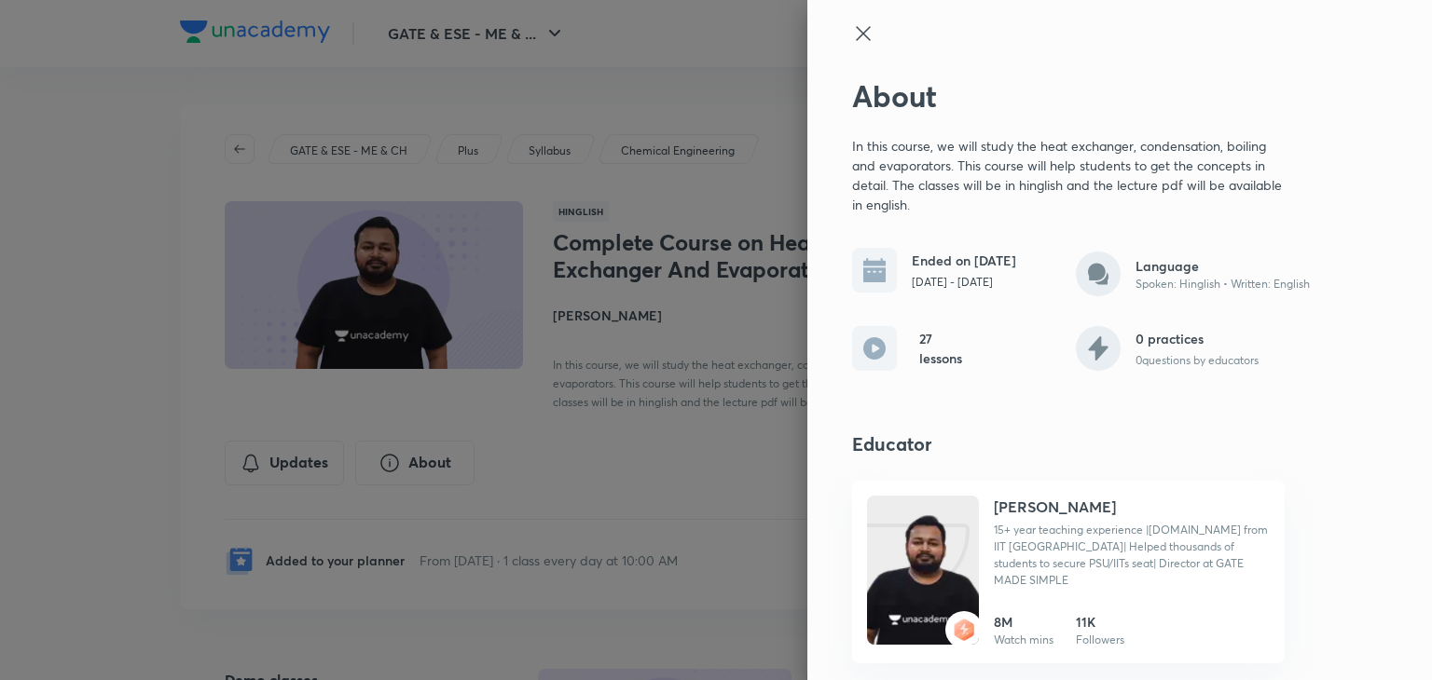
click at [867, 27] on icon at bounding box center [863, 33] width 14 height 14
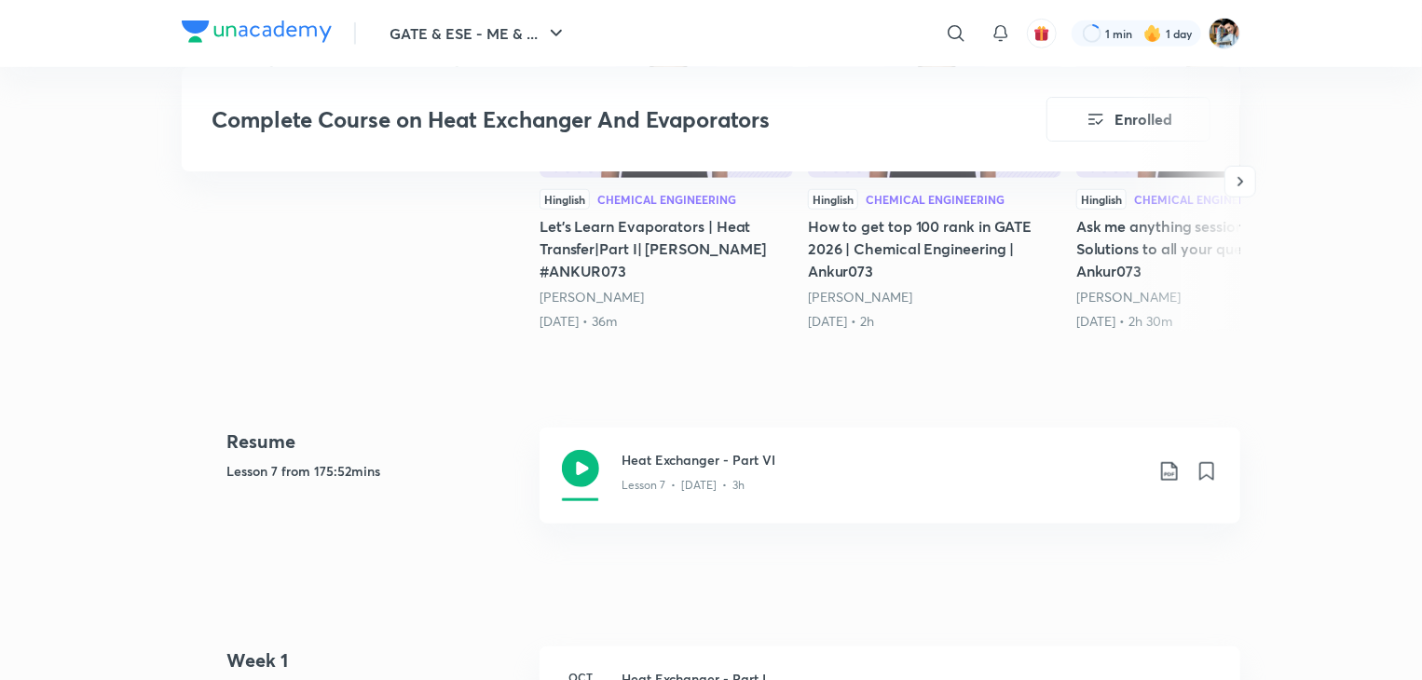
scroll to position [280, 0]
